Goal: Book appointment/travel/reservation

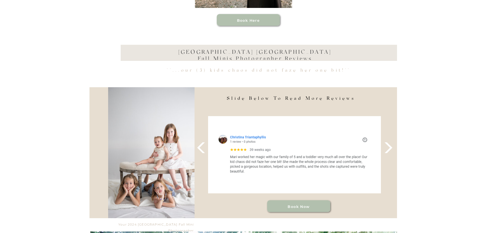
scroll to position [255, 0]
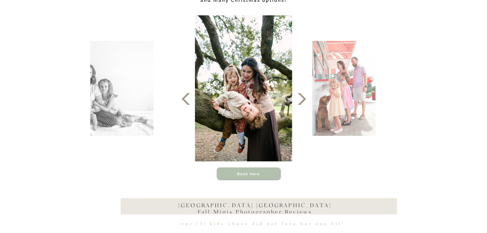
click at [302, 98] on polygon at bounding box center [301, 99] width 8 height 12
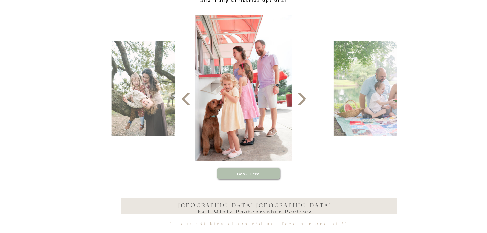
click at [302, 98] on polygon at bounding box center [301, 99] width 8 height 12
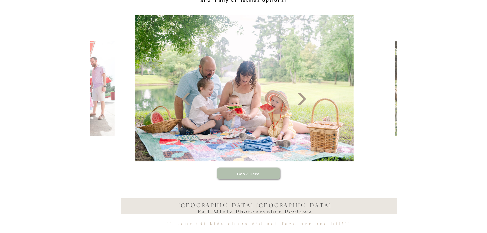
click at [302, 98] on polygon at bounding box center [301, 99] width 8 height 12
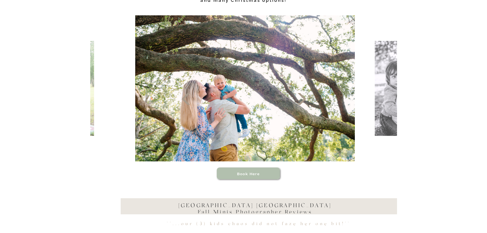
click at [302, 98] on icon at bounding box center [301, 98] width 15 height 15
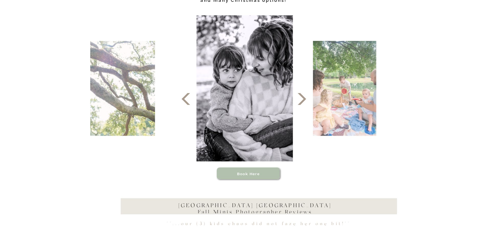
click at [302, 98] on icon at bounding box center [301, 98] width 15 height 15
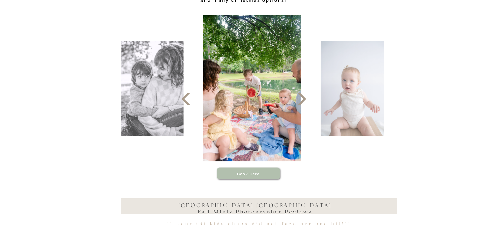
click at [302, 98] on icon at bounding box center [301, 98] width 15 height 15
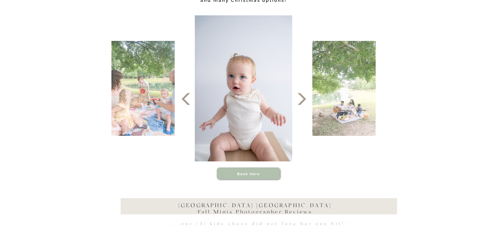
click at [301, 97] on icon at bounding box center [301, 98] width 15 height 15
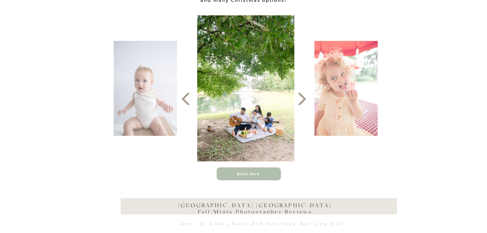
click at [301, 97] on icon at bounding box center [301, 98] width 15 height 15
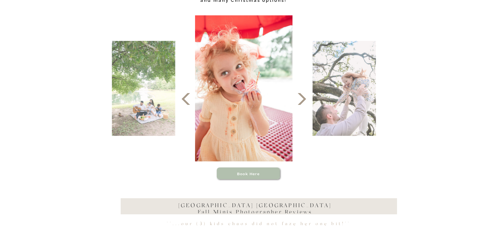
click at [301, 97] on icon at bounding box center [301, 98] width 15 height 15
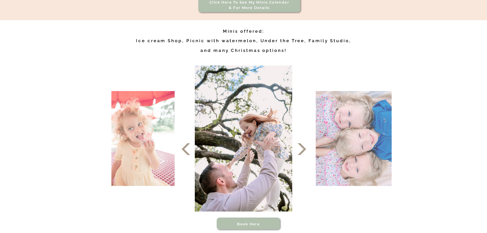
scroll to position [153, 0]
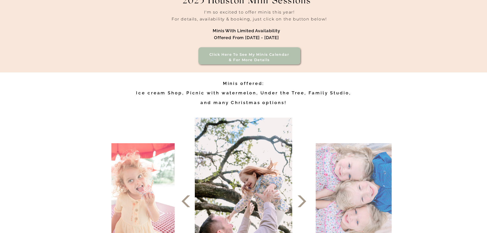
click at [256, 57] on h3 "Click here to see my minis calendar & for more details" at bounding box center [249, 57] width 87 height 11
